Goal: Book appointment/travel/reservation

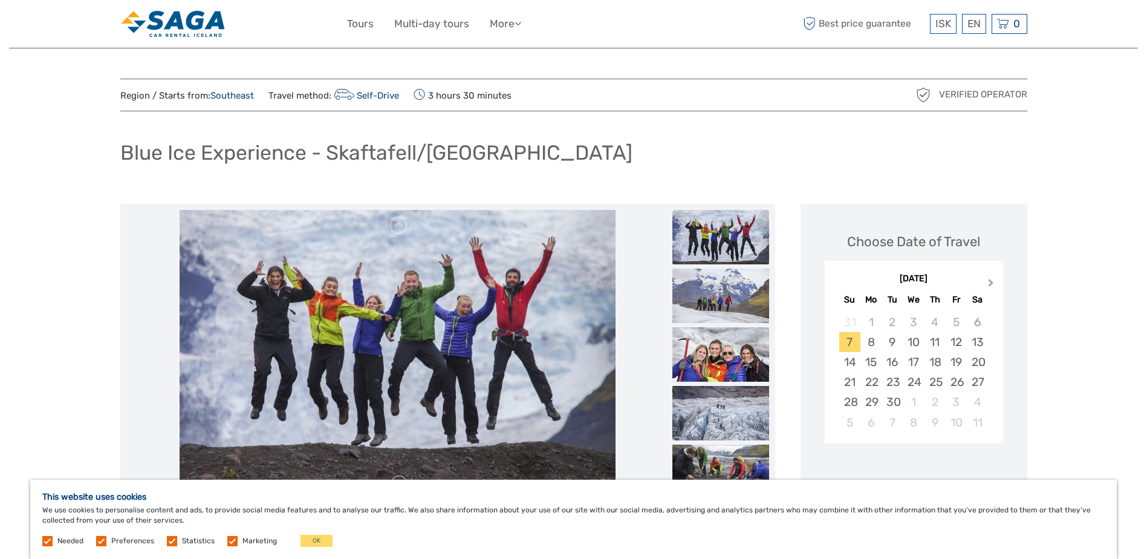
click at [994, 279] on button "Next Month" at bounding box center [991, 285] width 19 height 19
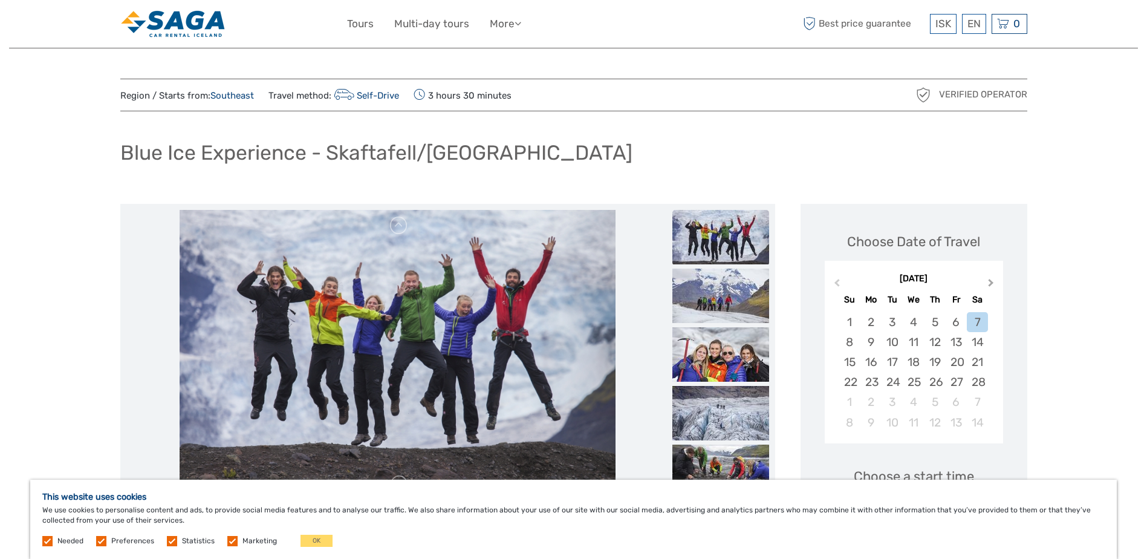
click at [994, 279] on button "Next Month" at bounding box center [991, 285] width 19 height 19
click at [854, 402] on div "26" at bounding box center [849, 402] width 21 height 20
click at [874, 403] on div "27" at bounding box center [870, 402] width 21 height 20
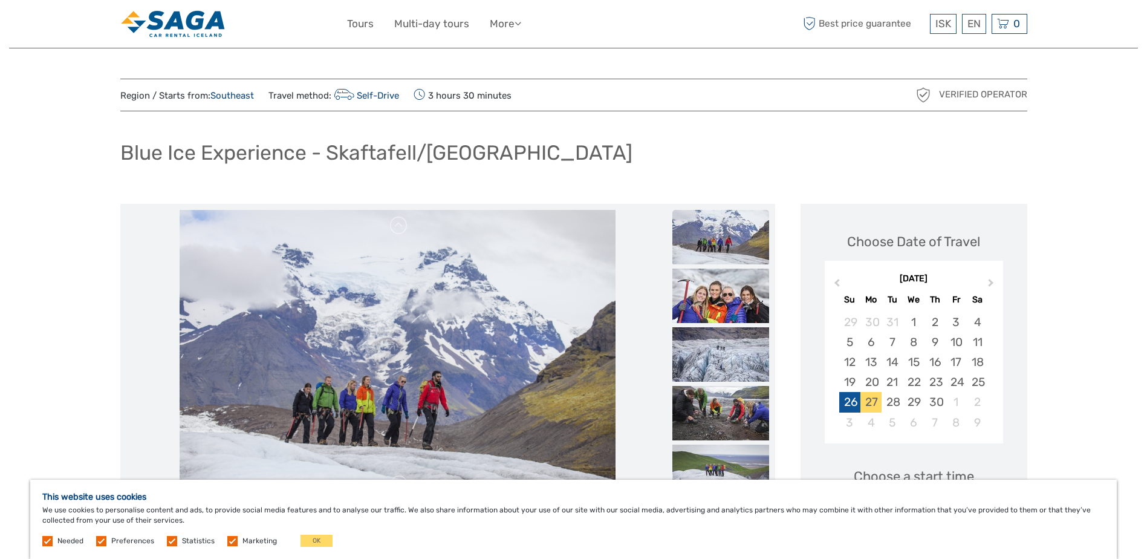
click at [846, 406] on div "26" at bounding box center [849, 402] width 21 height 20
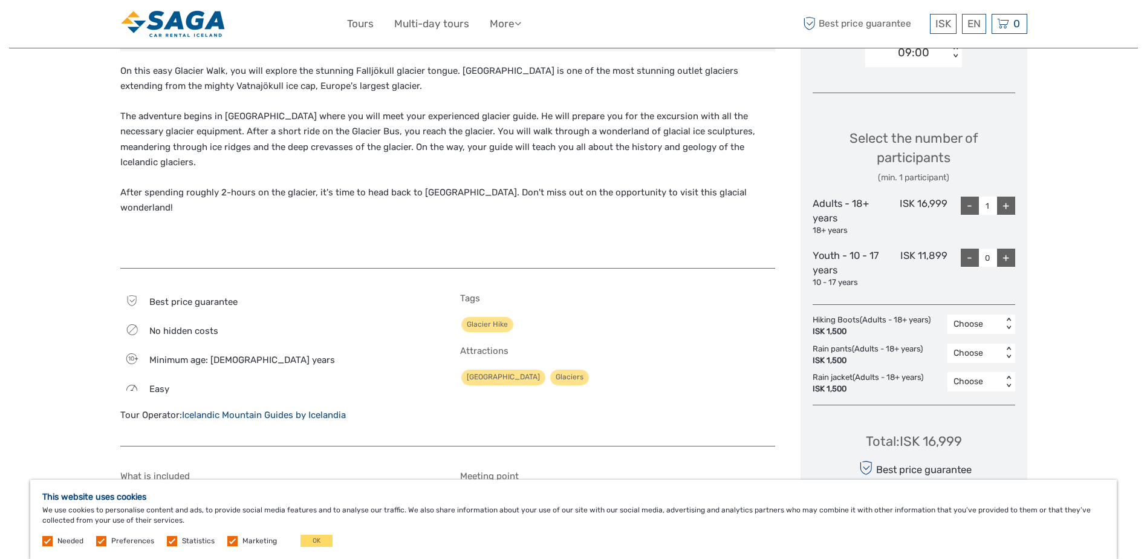
scroll to position [484, 0]
